Goal: Book appointment/travel/reservation

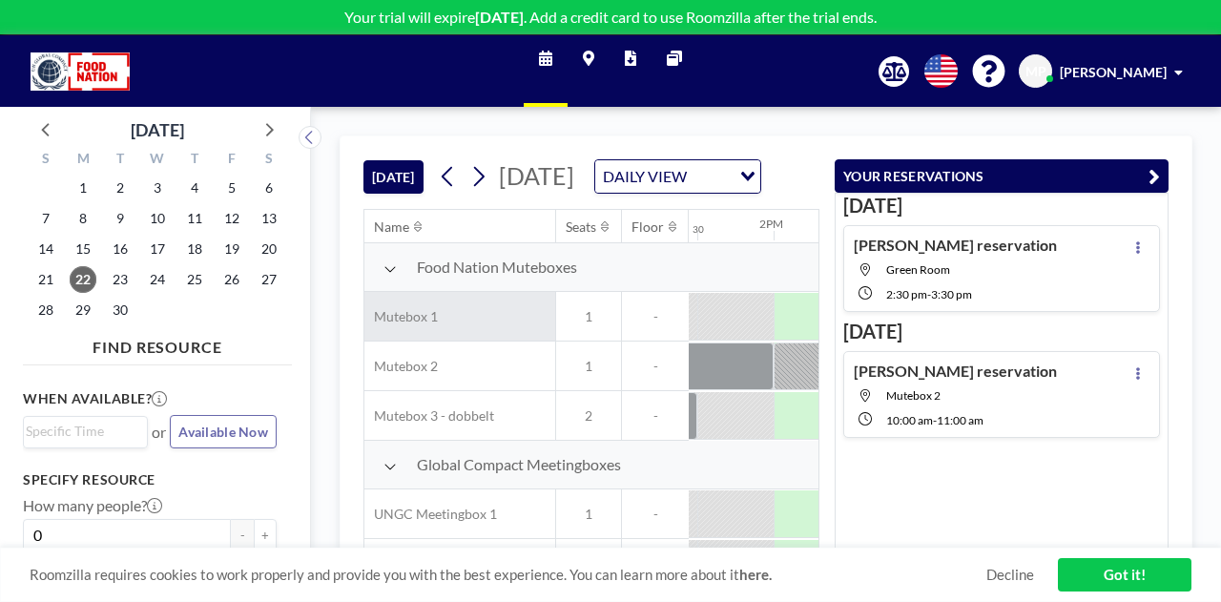
scroll to position [0, 2061]
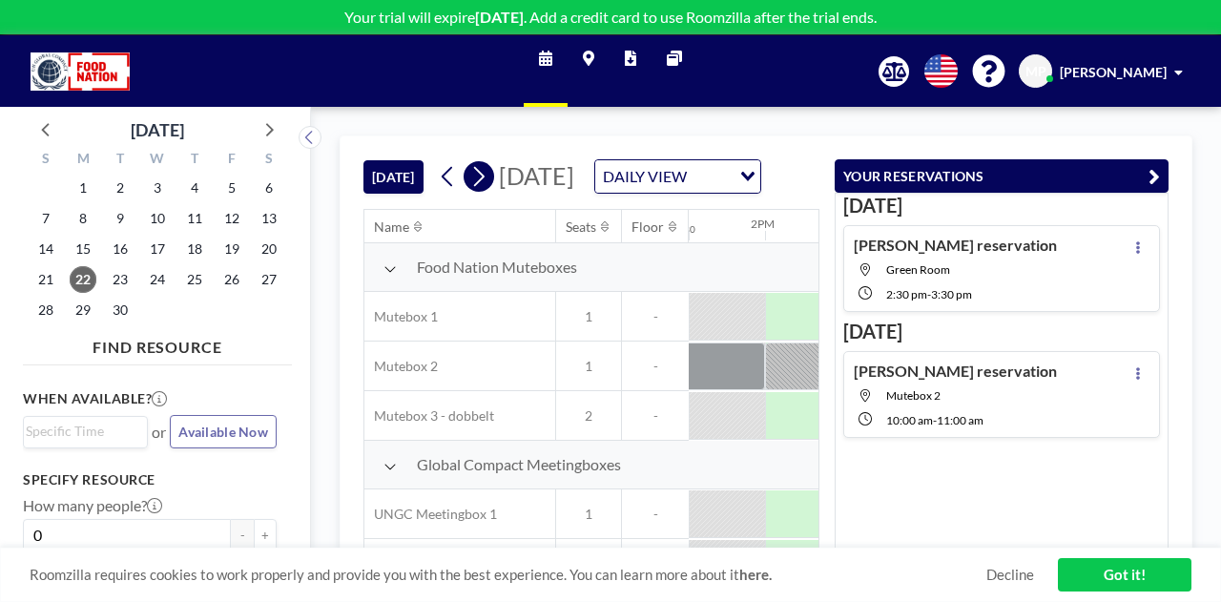
click at [482, 187] on icon at bounding box center [479, 177] width 10 height 20
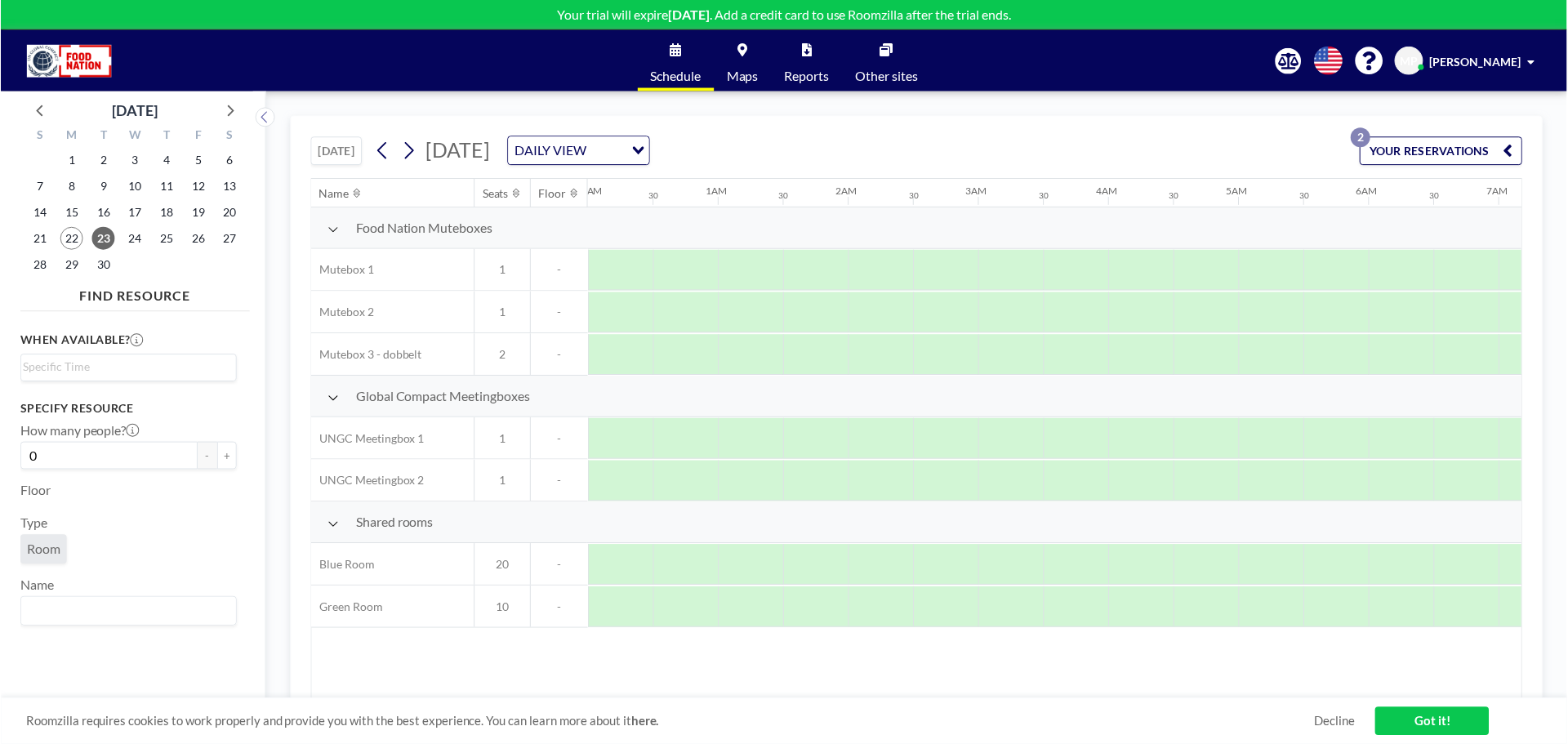
scroll to position [0, 980]
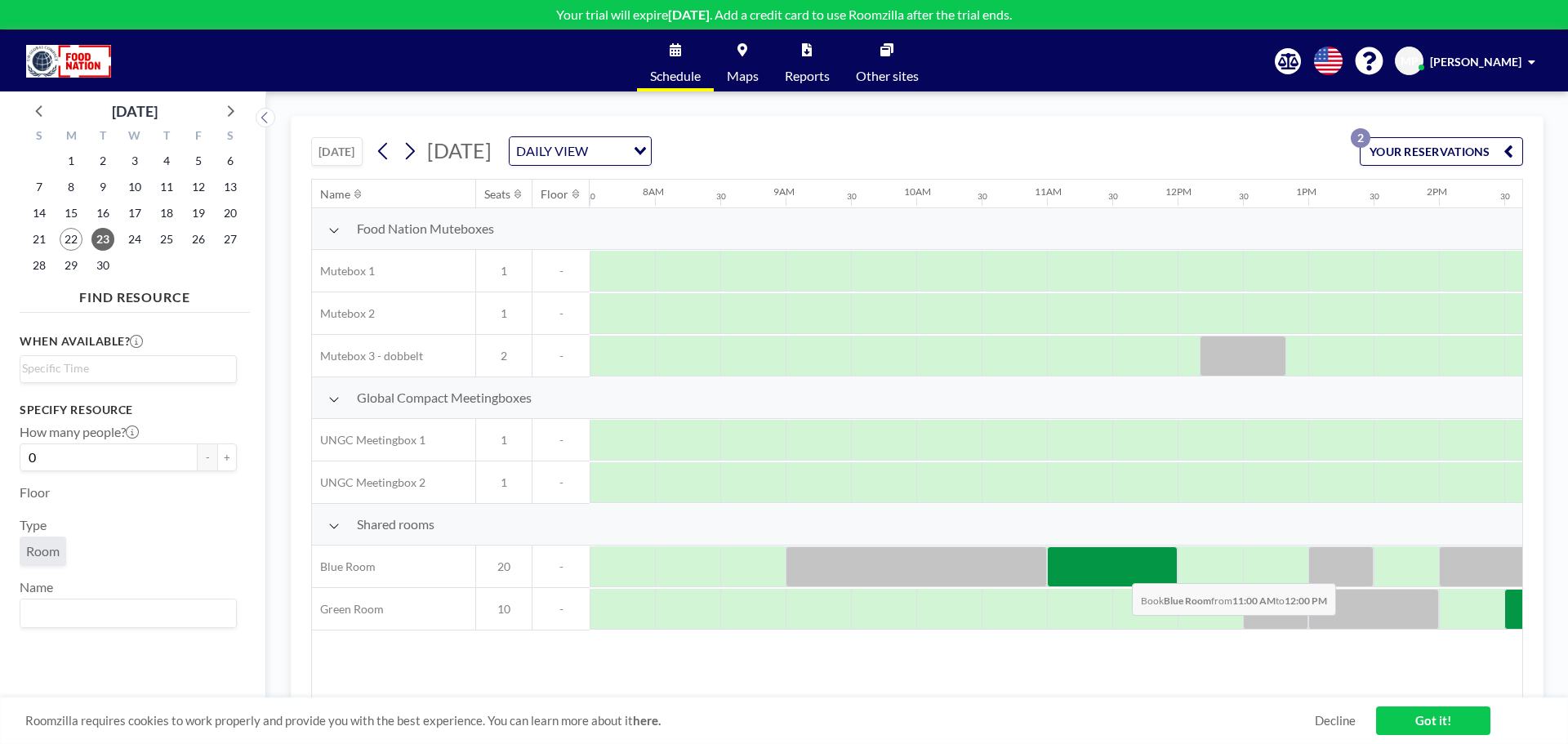
drag, startPoint x: 1081, startPoint y: 569, endPoint x: 1119, endPoint y: 571, distance: 38.1
click at [1045, 515] on div at bounding box center [1112, 567] width 131 height 41
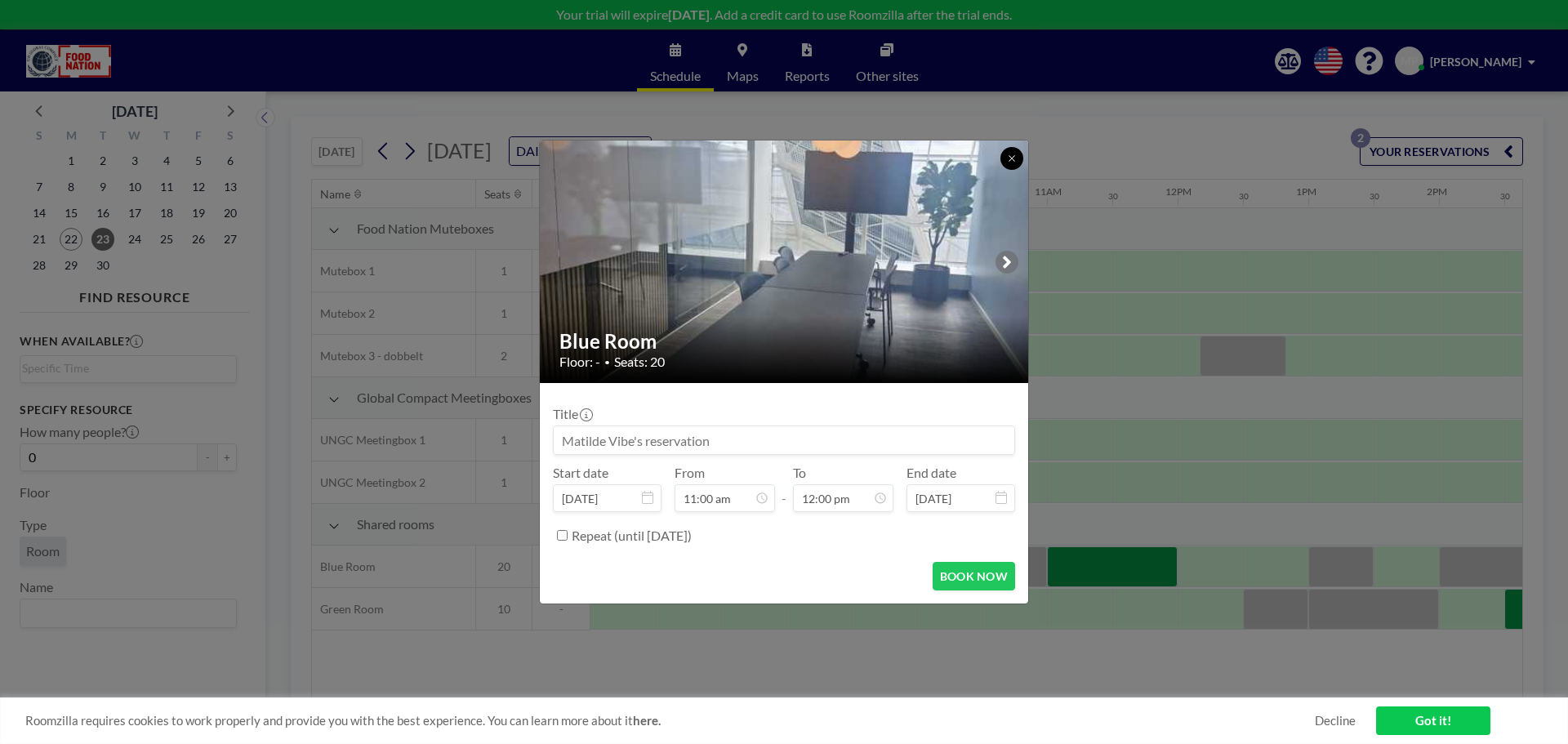
click at [1011, 159] on icon at bounding box center [1012, 158] width 6 height 6
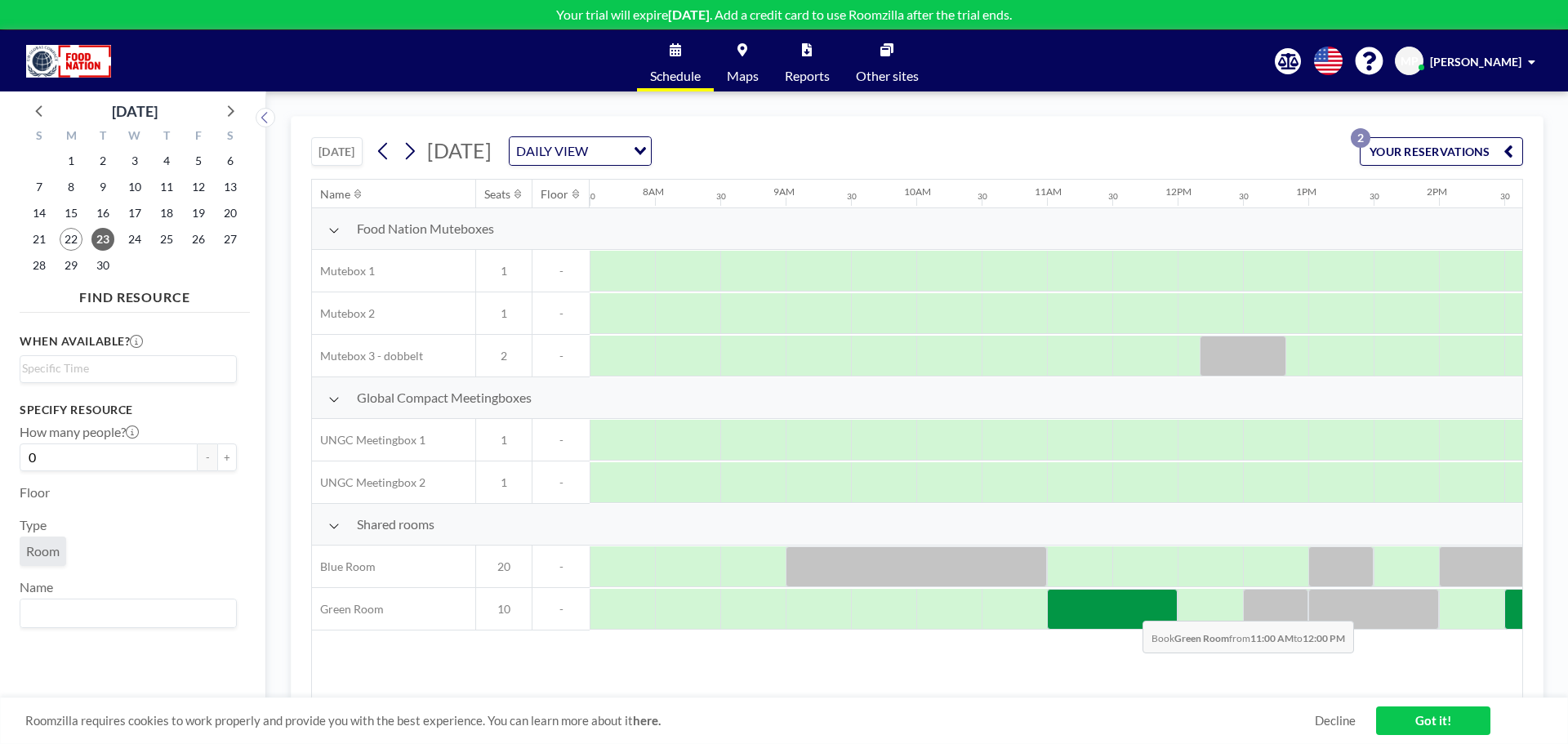
drag, startPoint x: 1091, startPoint y: 608, endPoint x: 1130, endPoint y: 609, distance: 39.0
click at [1045, 515] on div at bounding box center [1112, 610] width 131 height 41
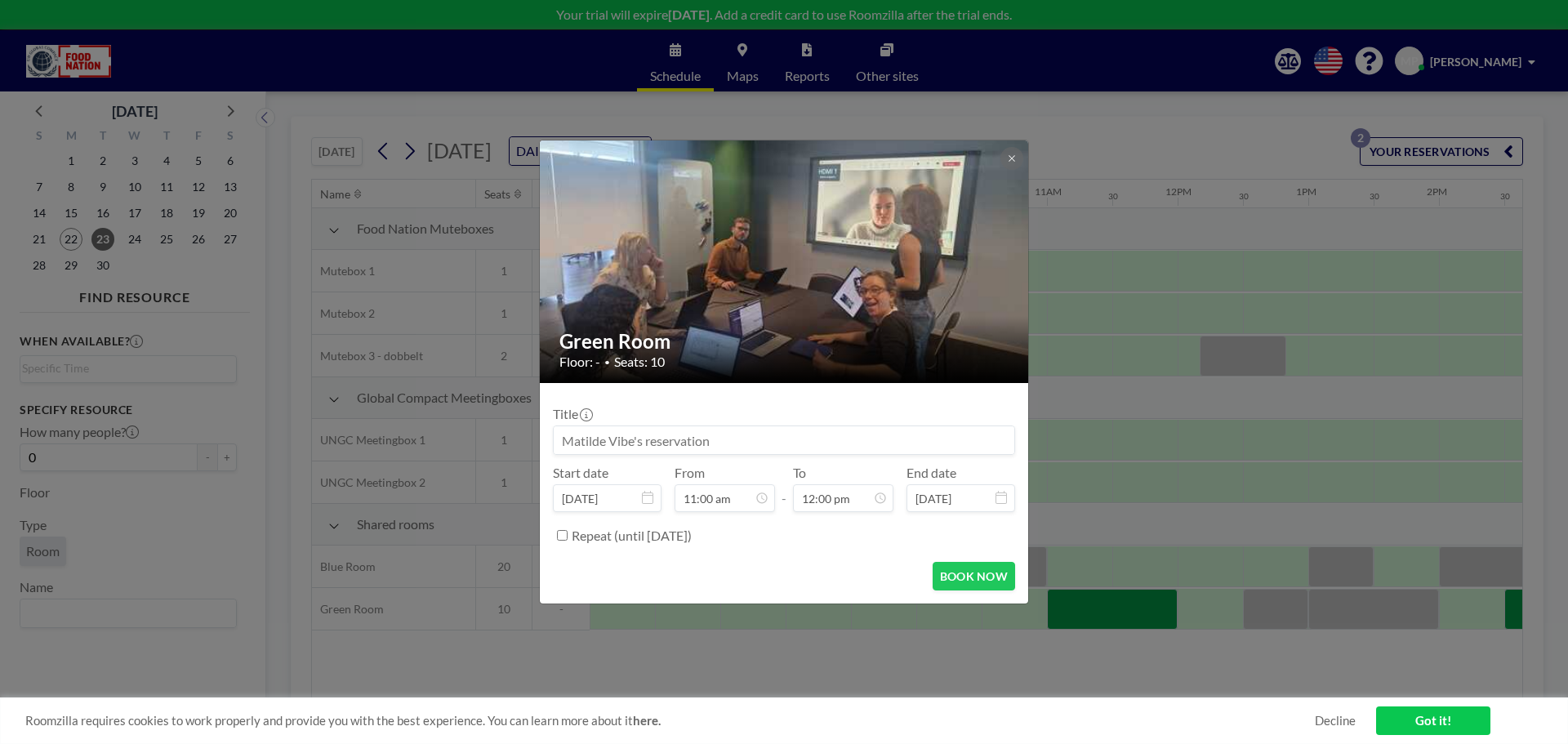
scroll to position [0, 0]
drag, startPoint x: 738, startPoint y: 452, endPoint x: 728, endPoint y: 452, distance: 10.0
click at [728, 452] on input at bounding box center [784, 440] width 460 height 27
type input "GCDK - [PERSON_NAME] og [PERSON_NAME] møde med [DEMOGRAPHIC_DATA]"
click at [976, 515] on button "BOOK NOW" at bounding box center [974, 576] width 82 height 28
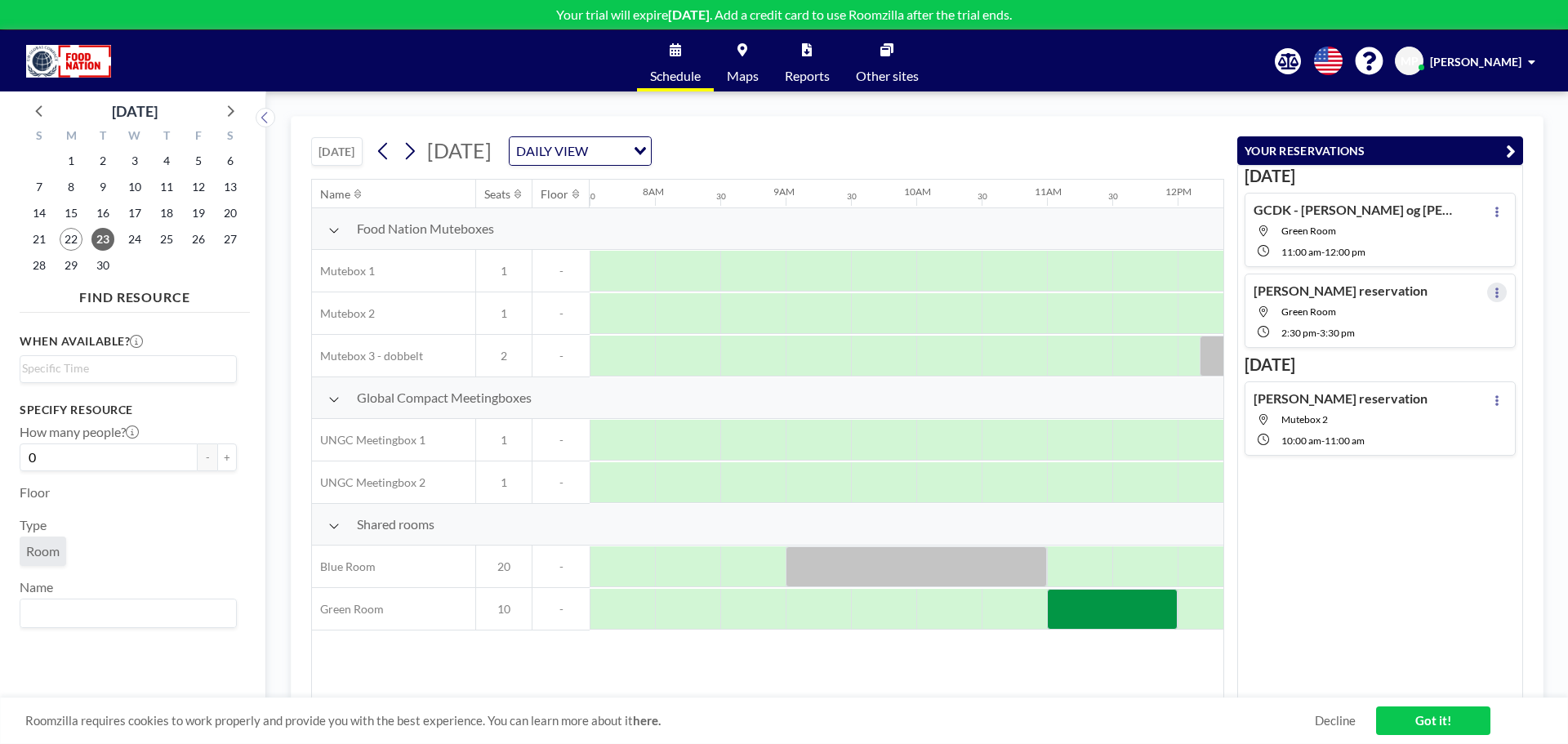
click at [1045, 290] on button at bounding box center [1497, 292] width 20 height 20
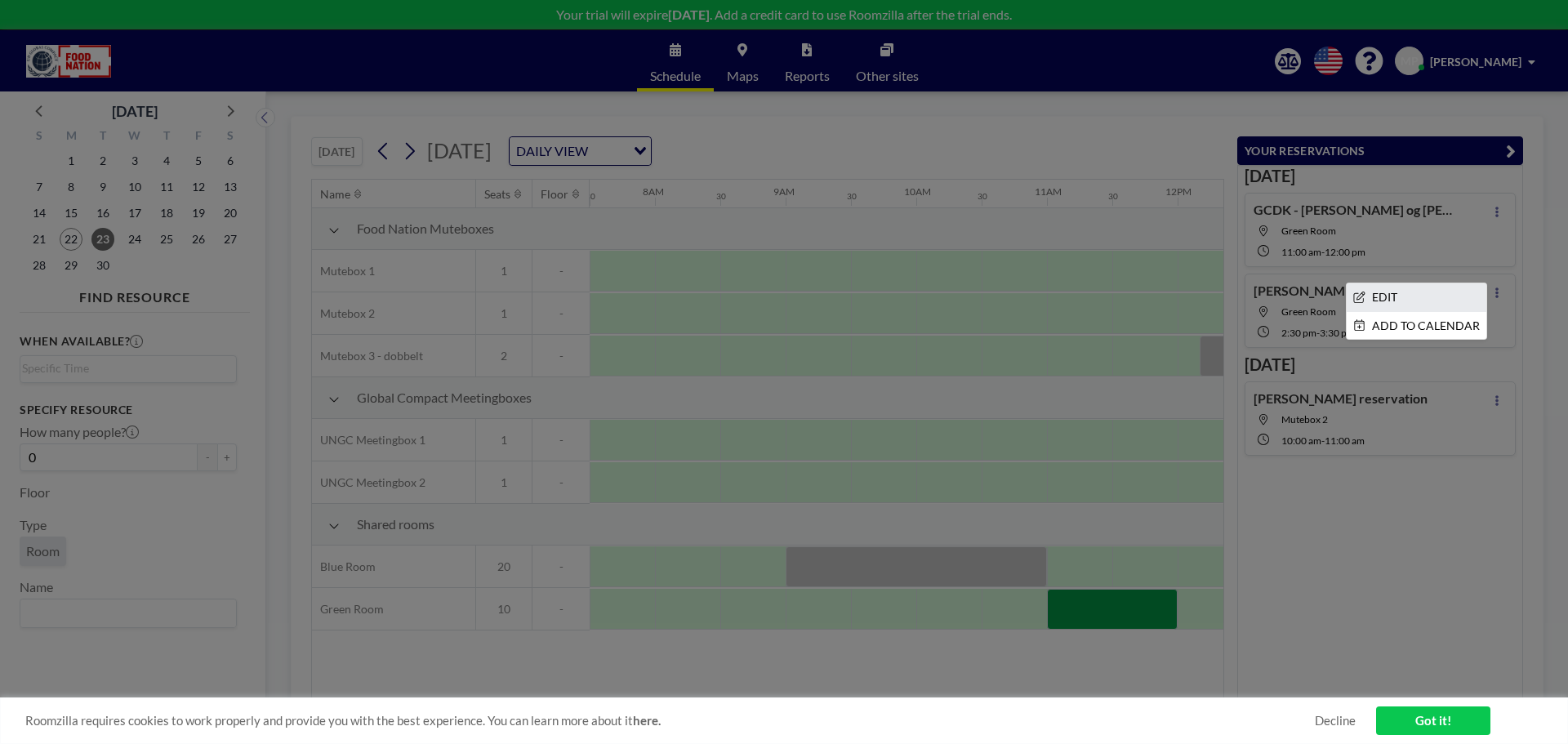
click at [1045, 292] on li "EDIT" at bounding box center [1417, 297] width 140 height 27
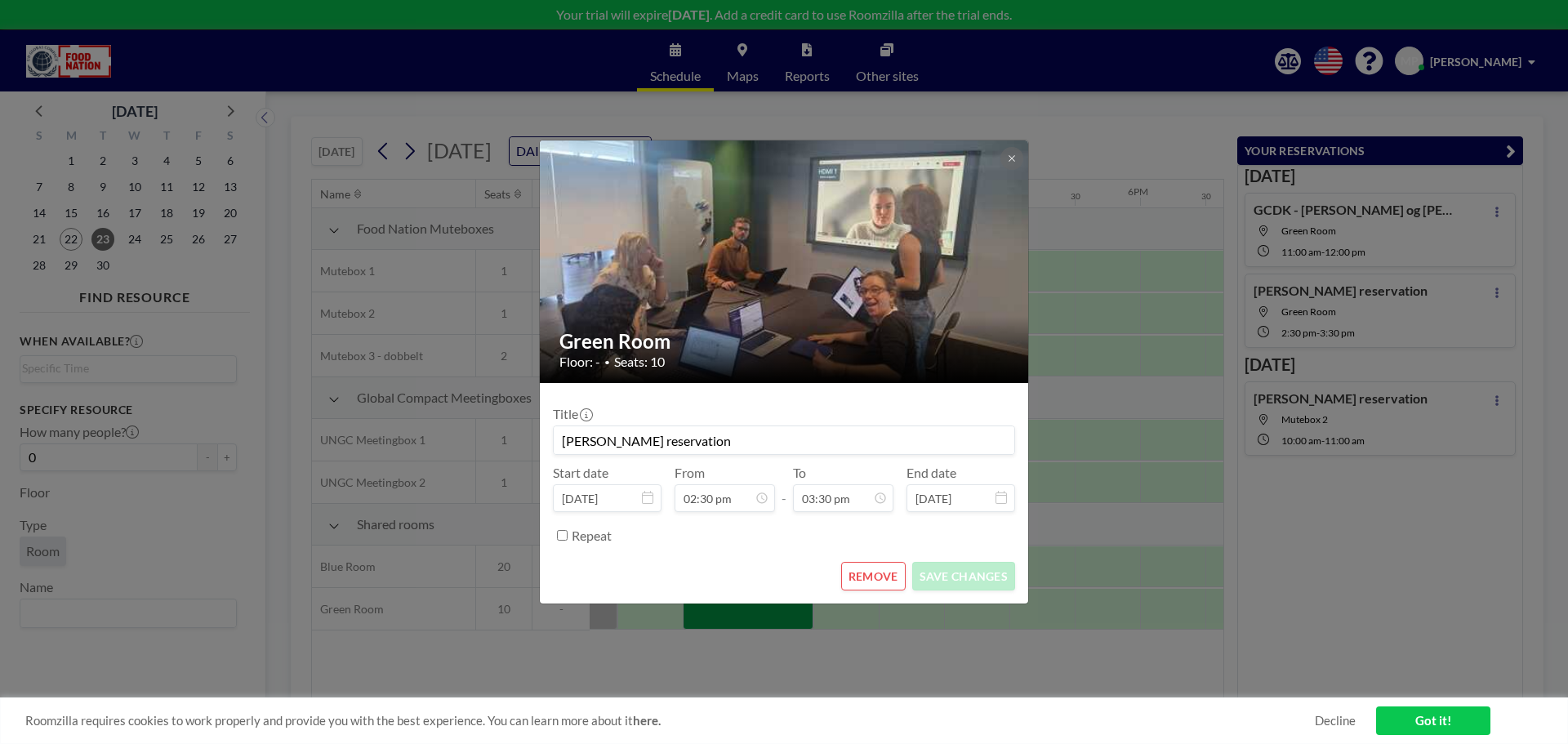
scroll to position [0, 1830]
click at [737, 445] on input "[PERSON_NAME] reservation" at bounding box center [784, 440] width 460 height 27
drag, startPoint x: 737, startPoint y: 445, endPoint x: 472, endPoint y: 444, distance: 265.0
click at [472, 444] on div "Green Room Floor: - • Seats: 10 Title [PERSON_NAME] reservation Start date [DAT…" at bounding box center [784, 372] width 1568 height 744
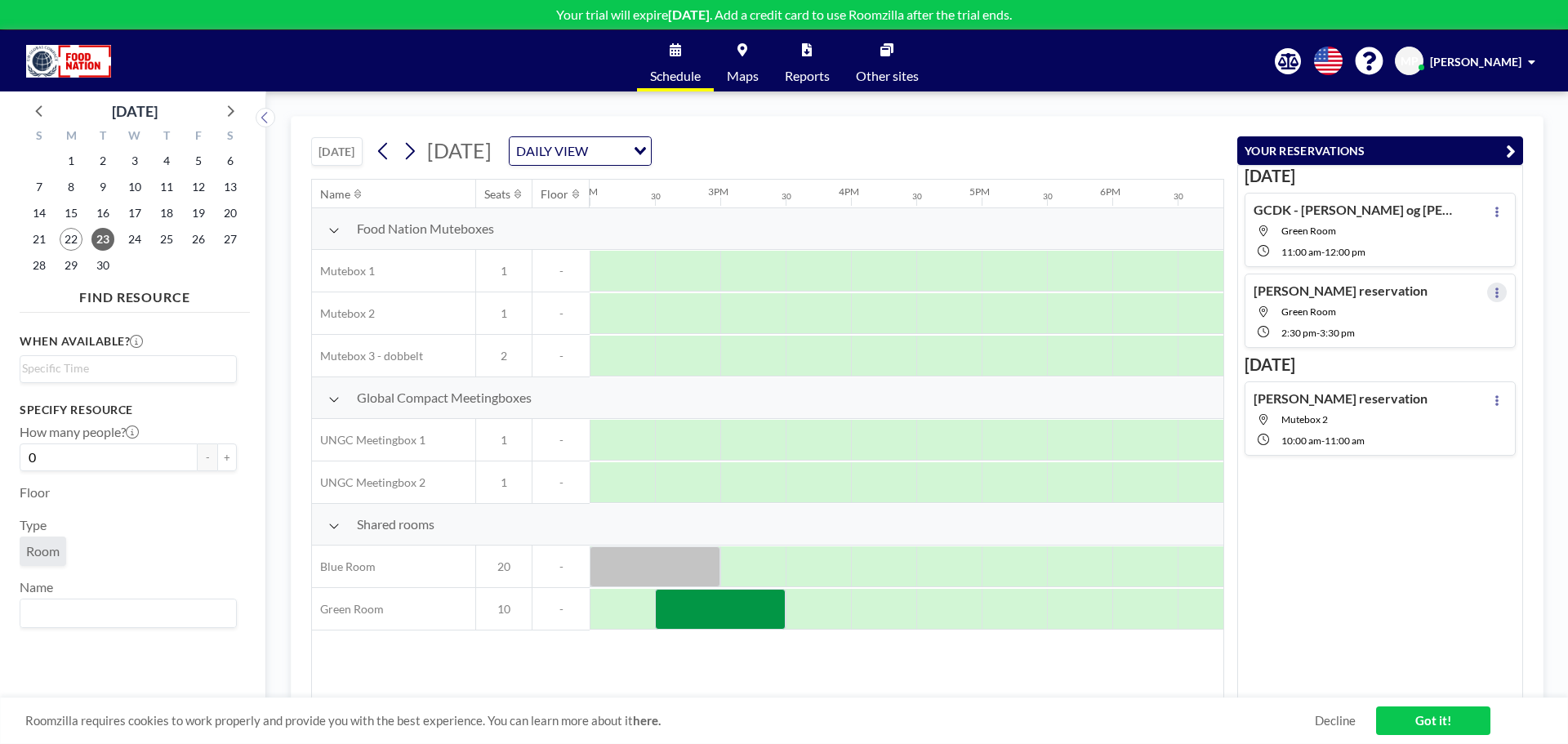
click at [1045, 292] on icon at bounding box center [1497, 293] width 3 height 10
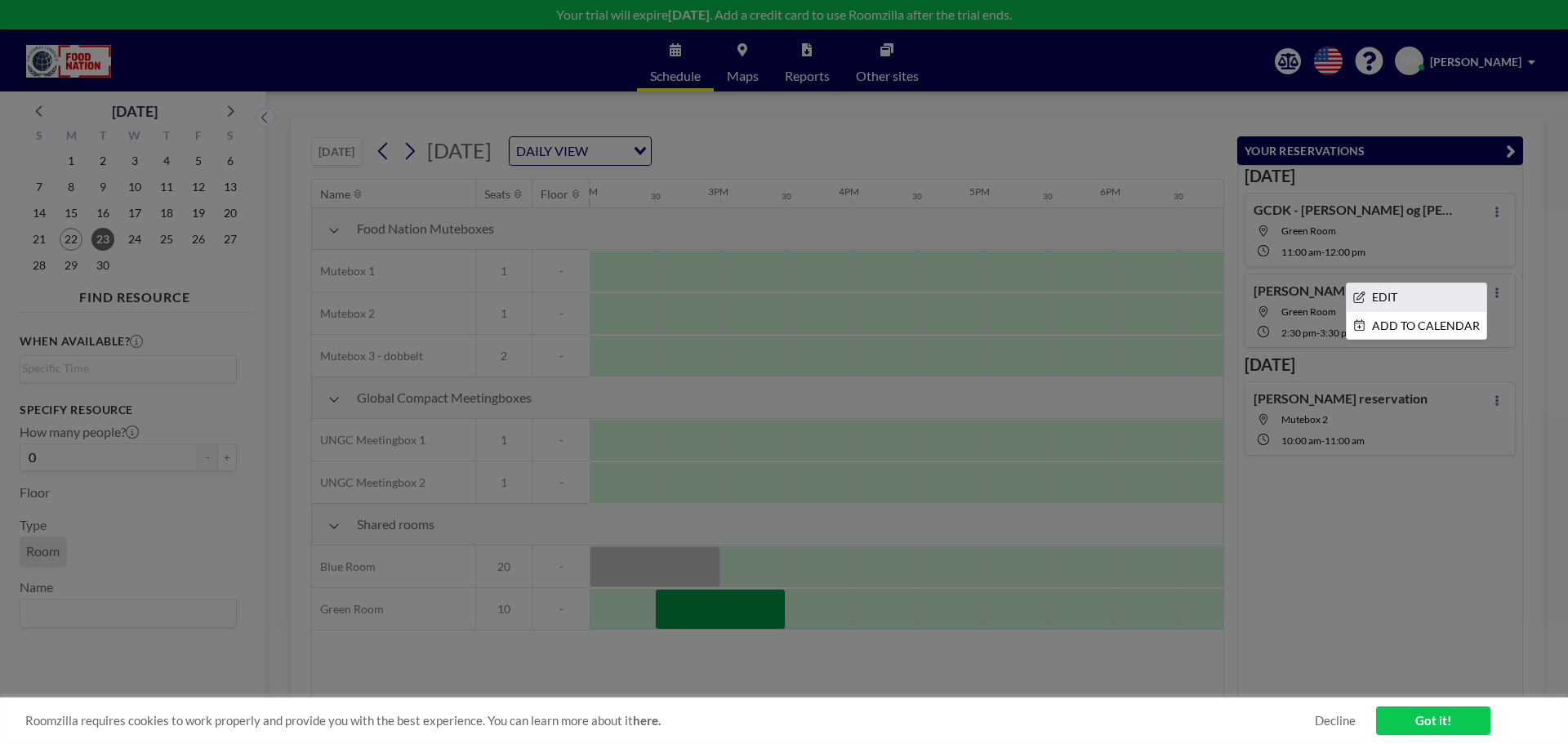
click at [1045, 301] on li "EDIT" at bounding box center [1417, 297] width 140 height 27
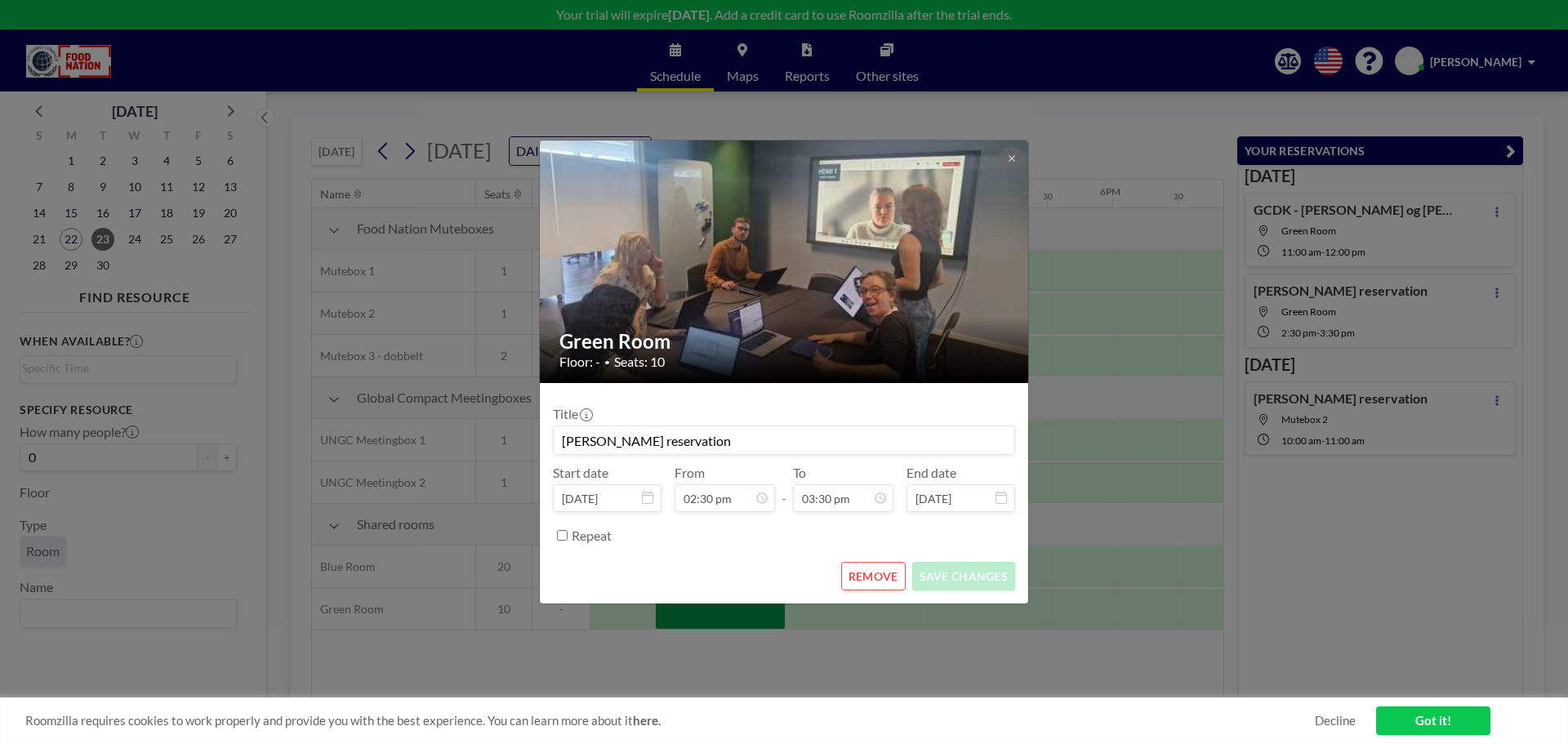
click at [731, 451] on input "[PERSON_NAME] reservation" at bounding box center [784, 440] width 460 height 27
drag, startPoint x: 729, startPoint y: 446, endPoint x: 585, endPoint y: 436, distance: 144.3
click at [585, 436] on input "[PERSON_NAME] reservation" at bounding box center [784, 440] width 460 height 27
type input "M"
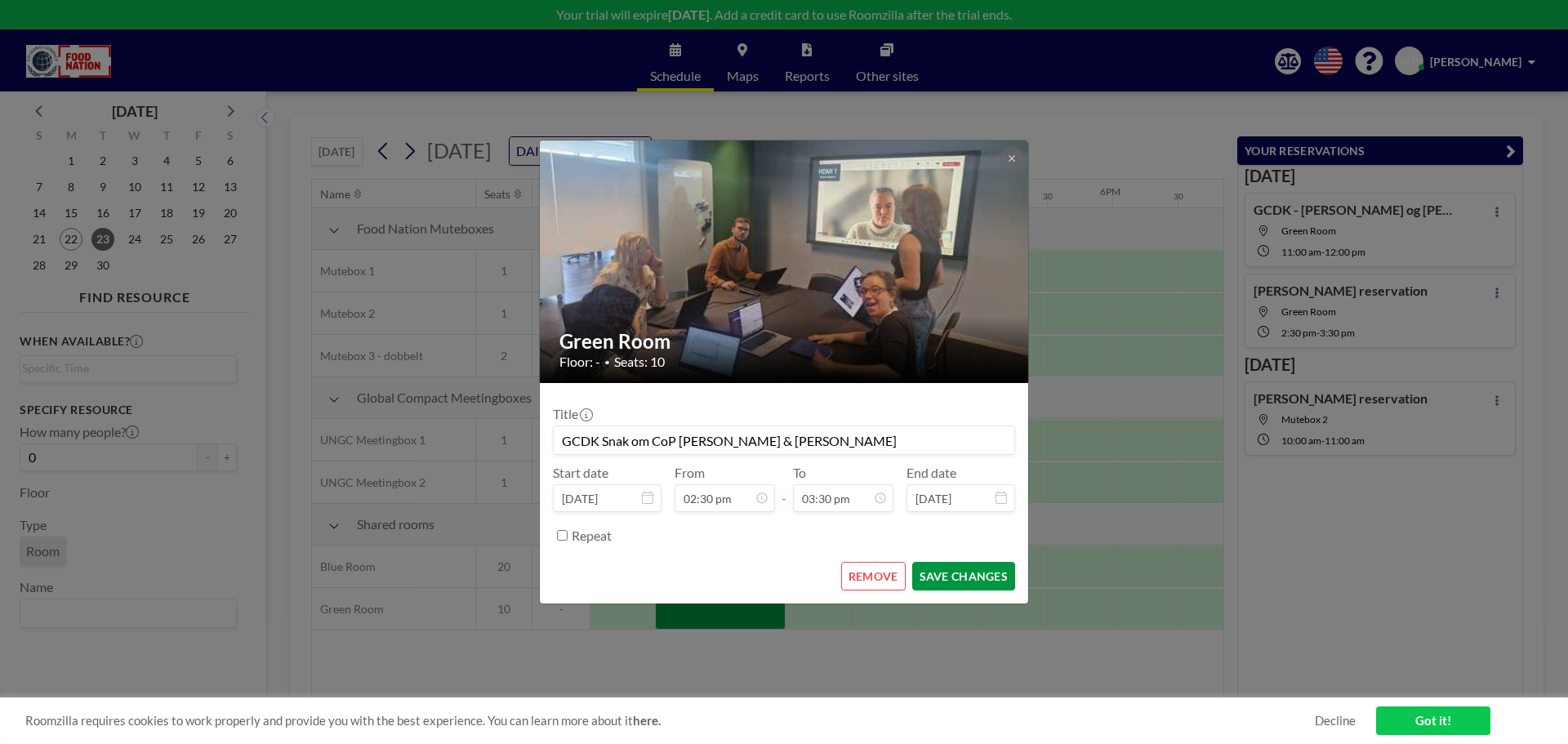
type input "GCDK Snak om CoP [PERSON_NAME] & [PERSON_NAME]"
click at [961, 515] on button "SAVE CHANGES" at bounding box center [964, 576] width 103 height 28
